Goal: Transaction & Acquisition: Purchase product/service

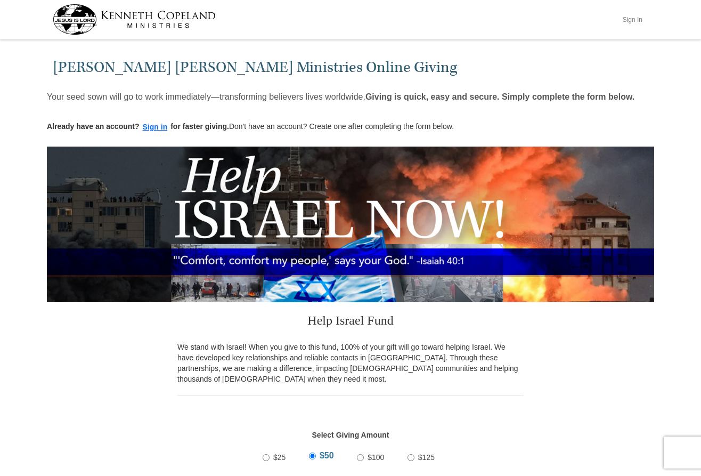
click at [625, 19] on button "Sign In" at bounding box center [632, 19] width 32 height 17
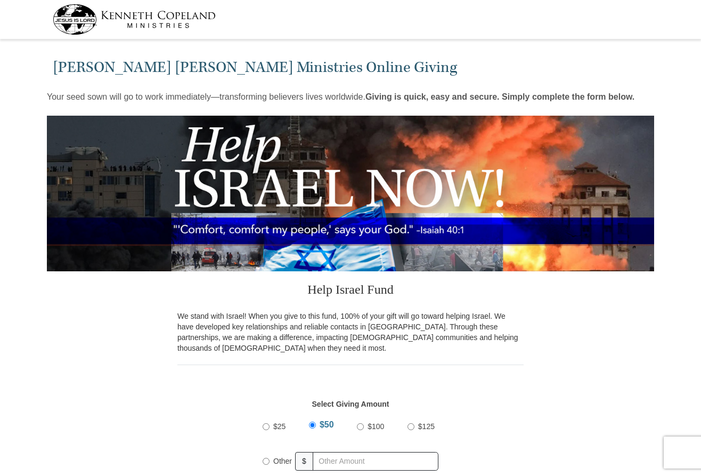
select select "AL"
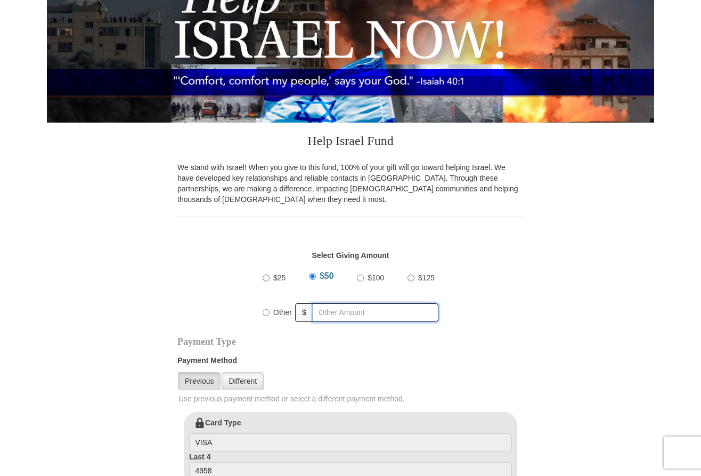
radio input "true"
click at [334, 318] on input "text" at bounding box center [377, 312] width 122 height 19
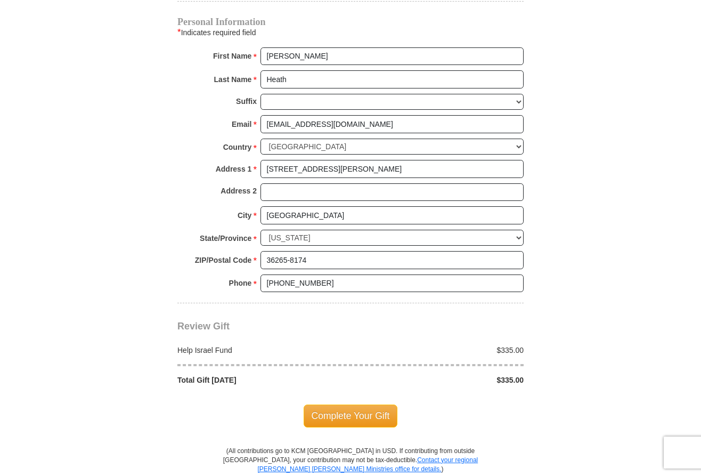
scroll to position [645, 0]
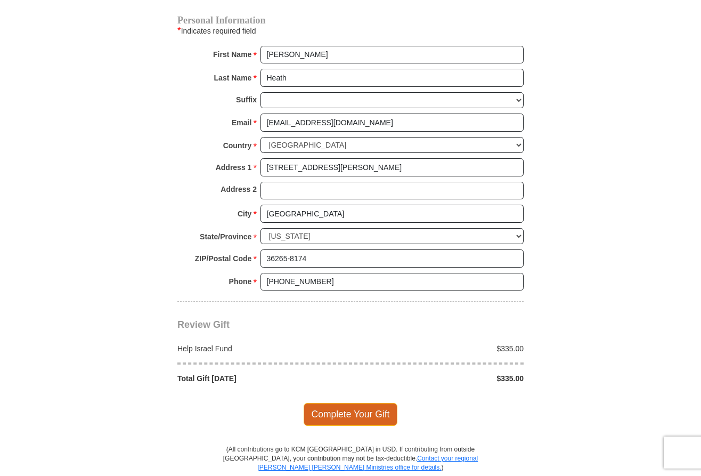
type input "335.00"
click at [338, 403] on span "Complete Your Gift" at bounding box center [351, 414] width 94 height 22
